Goal: Transaction & Acquisition: Purchase product/service

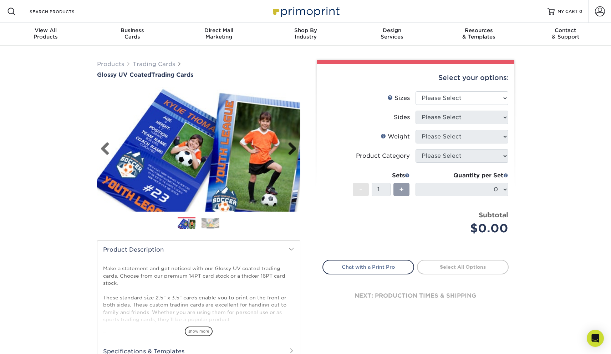
click at [295, 154] on link "Next" at bounding box center [289, 149] width 14 height 14
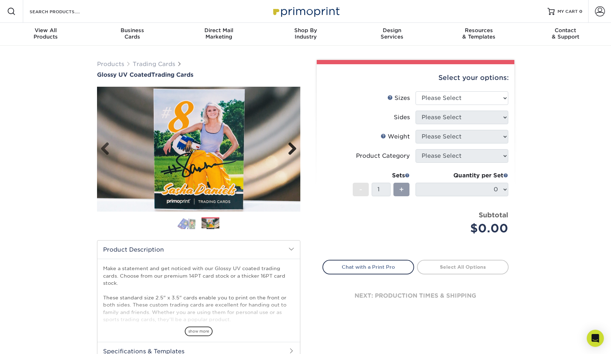
click at [295, 153] on link "Next" at bounding box center [289, 149] width 14 height 14
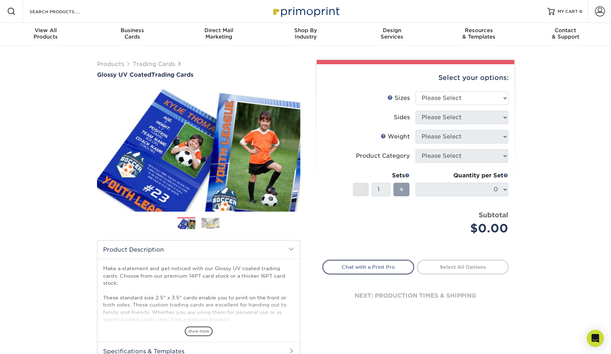
click at [183, 216] on div "Previous" at bounding box center [198, 161] width 203 height 148
click at [183, 220] on img at bounding box center [186, 223] width 18 height 12
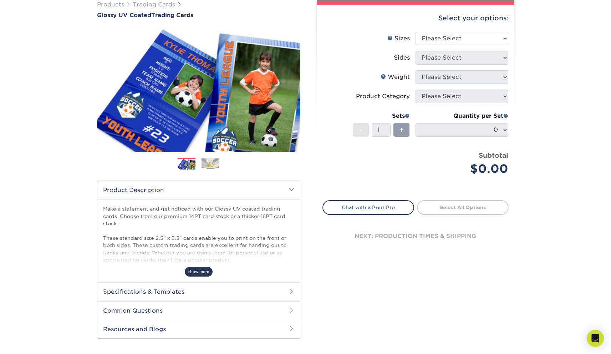
scroll to position [62, 0]
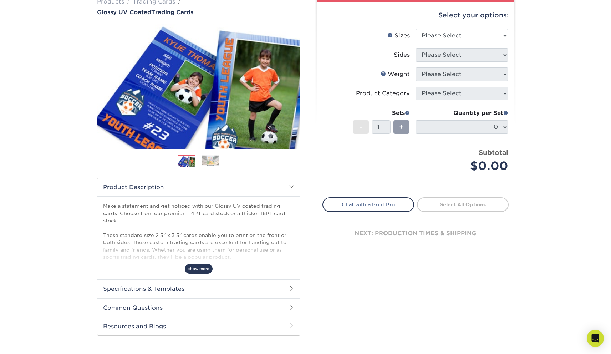
click at [197, 272] on span "show more" at bounding box center [199, 269] width 28 height 10
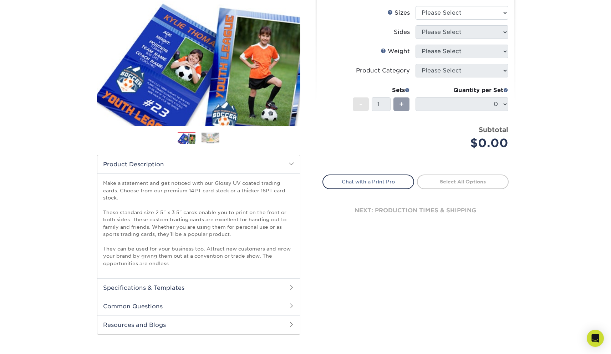
scroll to position [0, 0]
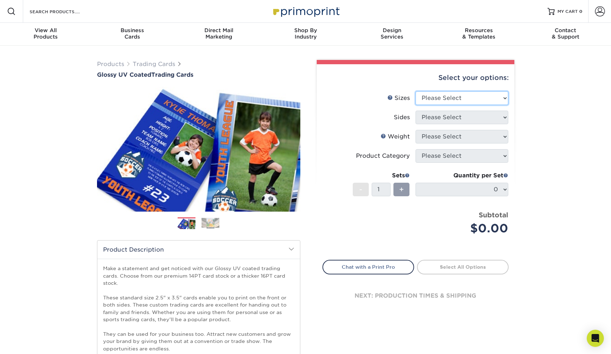
click at [469, 96] on select "Please Select 2.5" x 3.5"" at bounding box center [461, 98] width 93 height 14
select select "2.50x3.50"
click at [415, 91] on select "Please Select 2.5" x 3.5"" at bounding box center [461, 98] width 93 height 14
click at [464, 123] on select "Please Select Print Both Sides Print Front Only" at bounding box center [461, 117] width 93 height 14
select select "13abbda7-1d64-4f25-8bb2-c179b224825d"
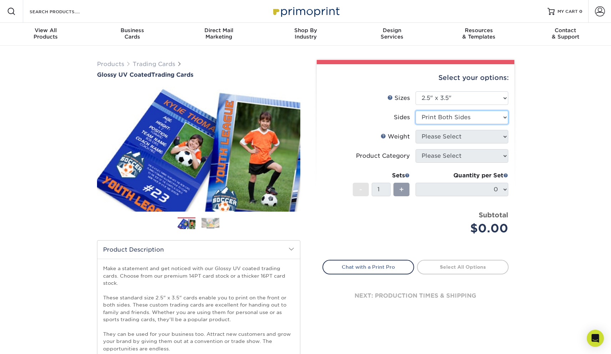
click at [415, 110] on select "Please Select Print Both Sides Print Front Only" at bounding box center [461, 117] width 93 height 14
click at [448, 140] on select "Please Select 16PT 14PT 18PT C1S" at bounding box center [461, 137] width 93 height 14
select select "16PT"
click at [415, 130] on select "Please Select 16PT 14PT 18PT C1S" at bounding box center [461, 137] width 93 height 14
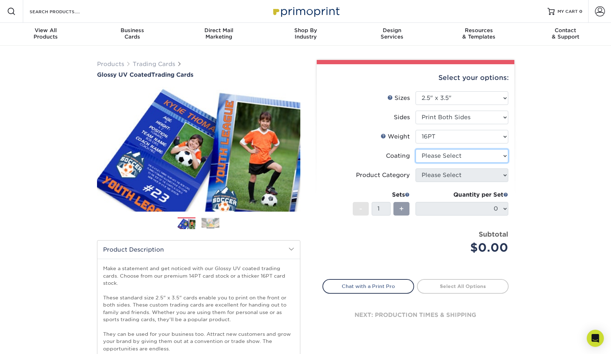
click at [448, 160] on select at bounding box center [461, 156] width 93 height 14
click at [415, 149] on select at bounding box center [461, 156] width 93 height 14
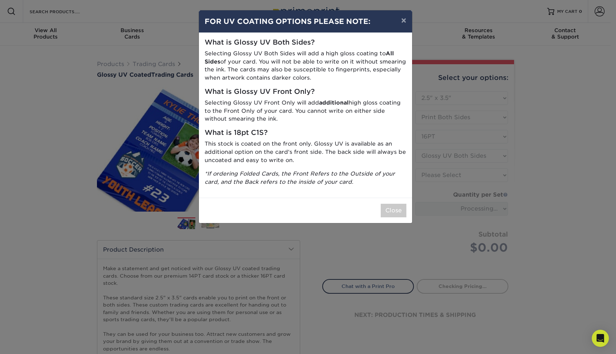
click at [382, 153] on p "This stock is coated on the front only. Glossy UV is available as an additional…" at bounding box center [306, 152] width 202 height 24
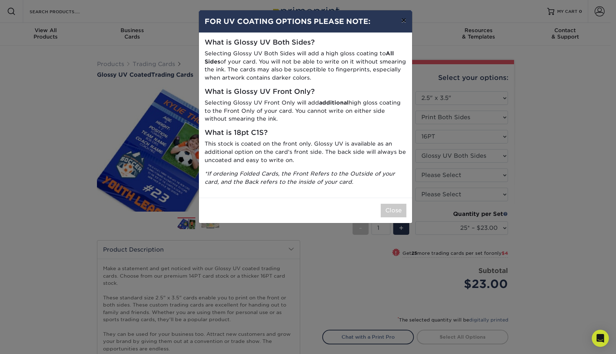
click at [405, 20] on button "×" at bounding box center [403, 20] width 16 height 20
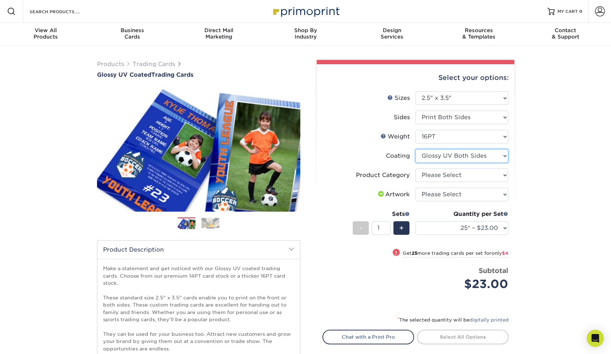
click at [446, 159] on select at bounding box center [461, 156] width 93 height 14
click at [415, 149] on select at bounding box center [461, 156] width 93 height 14
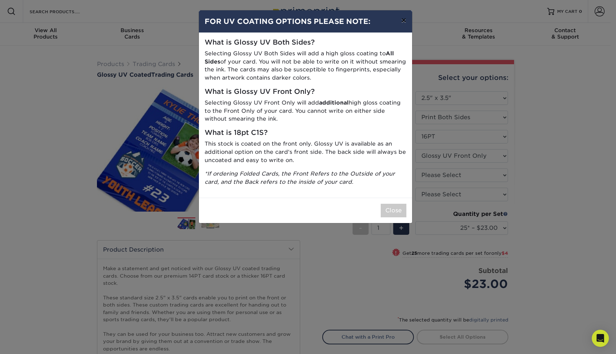
click at [401, 24] on button "×" at bounding box center [403, 20] width 16 height 20
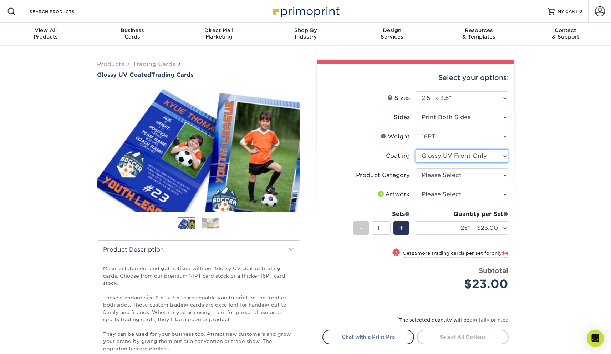
click at [450, 161] on select at bounding box center [461, 156] width 93 height 14
select select "ae367451-b2b8-45df-a344-0f05b6a12993"
click at [415, 149] on select at bounding box center [461, 156] width 93 height 14
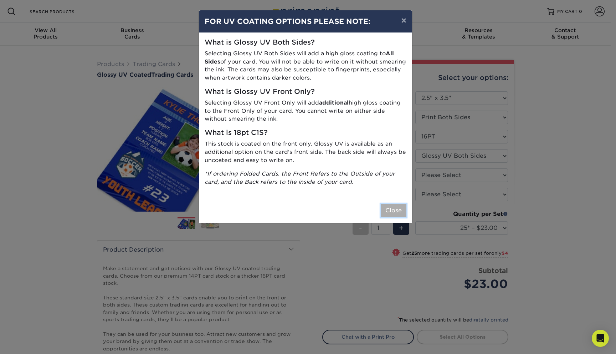
click at [388, 210] on button "Close" at bounding box center [394, 211] width 26 height 14
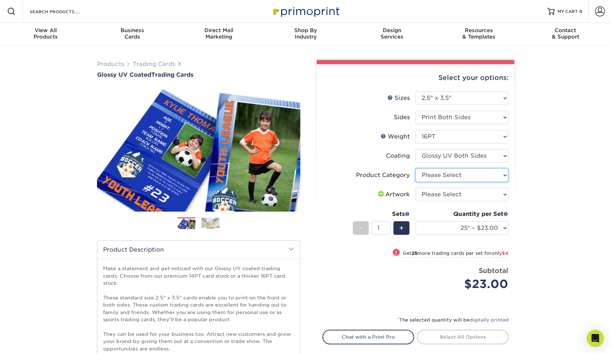
click at [421, 176] on select "Please Select Trading Cards" at bounding box center [461, 175] width 93 height 14
select select "c2f9bce9-36c2-409d-b101-c29d9d031e18"
click at [415, 168] on select "Please Select Trading Cards" at bounding box center [461, 175] width 93 height 14
click at [423, 197] on select "Please Select I will upload files I need a design - $100" at bounding box center [461, 194] width 93 height 14
select select "upload"
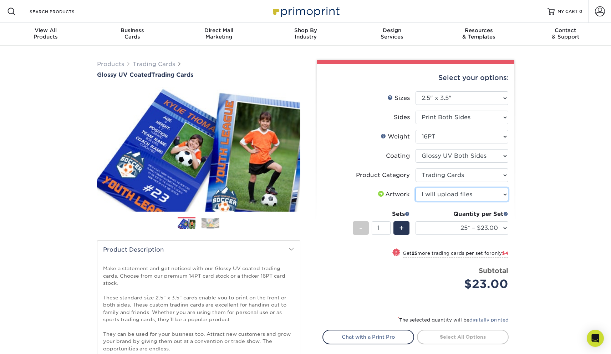
click at [415, 187] on select "Please Select I will upload files I need a design - $100" at bounding box center [461, 194] width 93 height 14
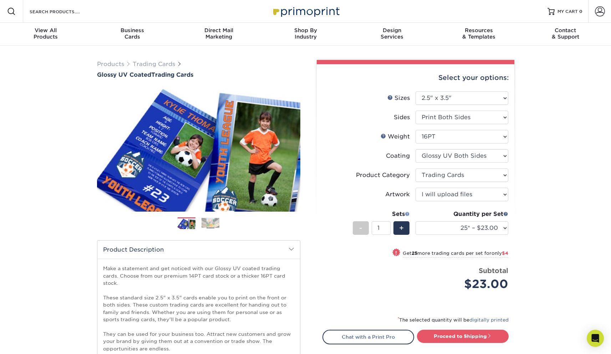
click at [407, 212] on span at bounding box center [407, 213] width 5 height 5
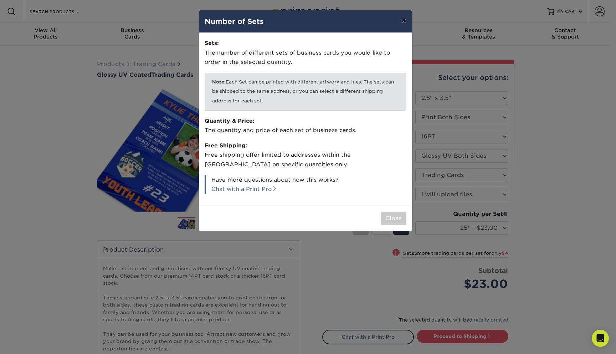
click at [403, 19] on button "×" at bounding box center [403, 20] width 16 height 20
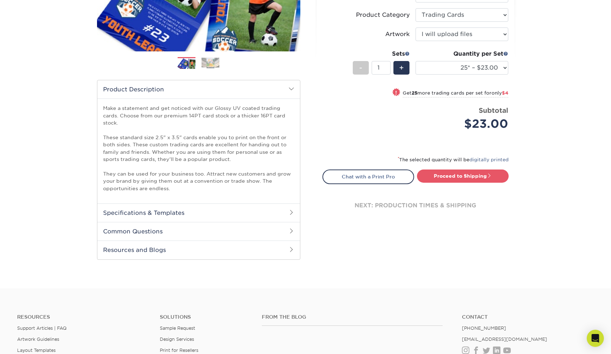
scroll to position [191, 0]
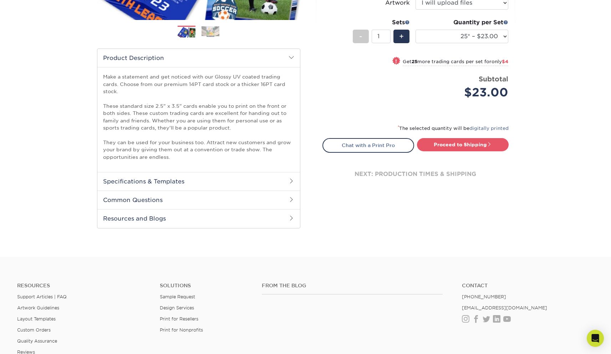
click at [276, 187] on h2 "Specifications & Templates" at bounding box center [198, 181] width 202 height 19
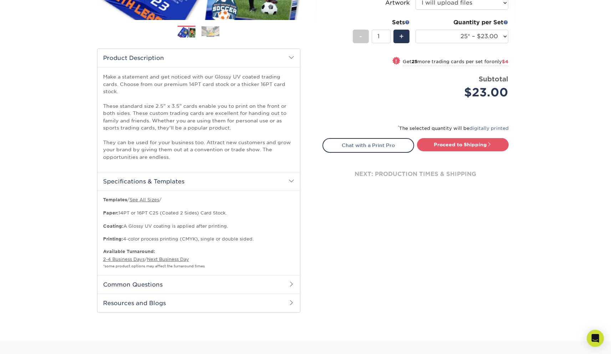
click at [266, 290] on h2 "Common Questions" at bounding box center [198, 284] width 202 height 19
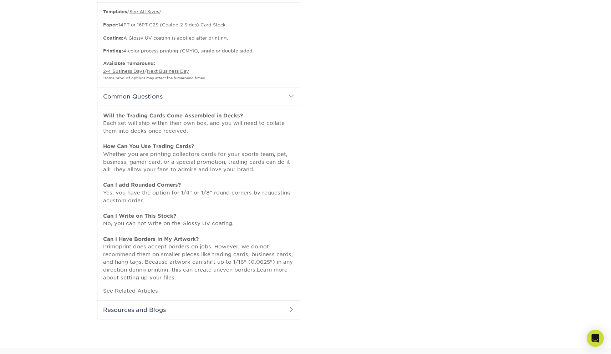
scroll to position [379, 0]
click at [252, 310] on h2 "Resources and Blogs" at bounding box center [198, 309] width 202 height 19
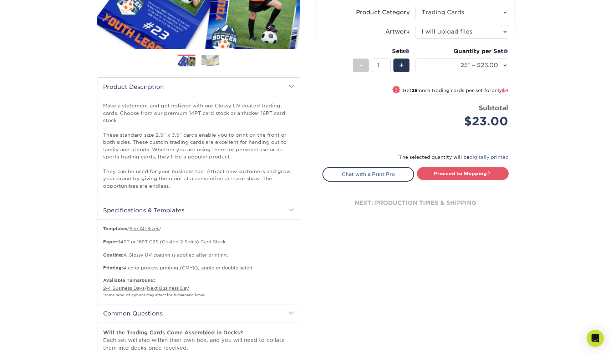
scroll to position [159, 0]
